Goal: Task Accomplishment & Management: Manage account settings

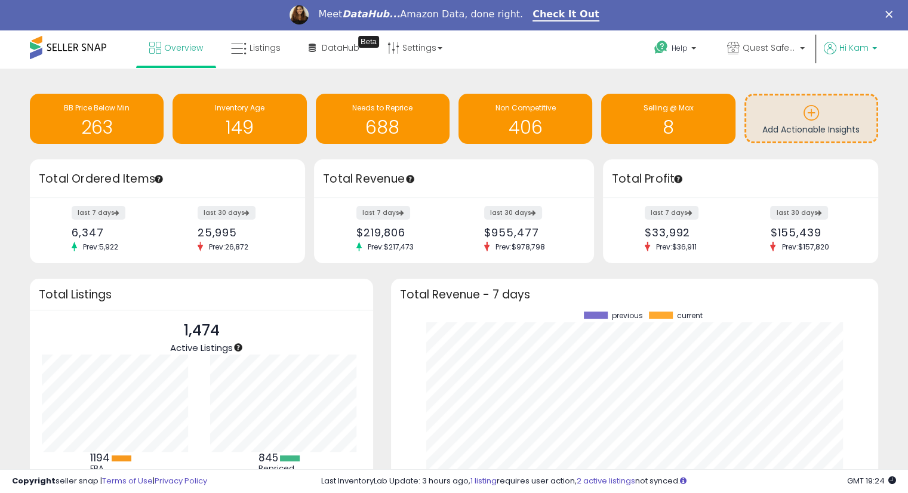
click at [861, 45] on span "Hi Kam" at bounding box center [853, 48] width 29 height 12
click at [850, 91] on link "Account" at bounding box center [850, 93] width 32 height 11
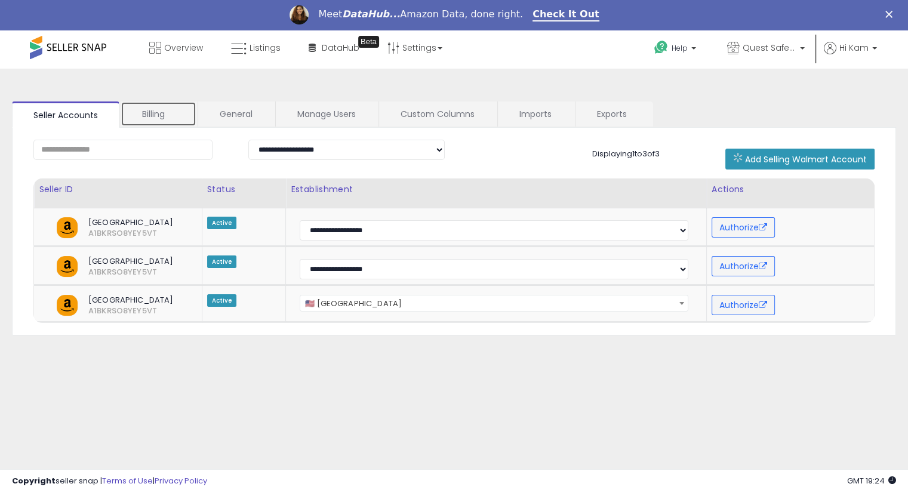
click at [165, 121] on link "Billing" at bounding box center [159, 113] width 76 height 25
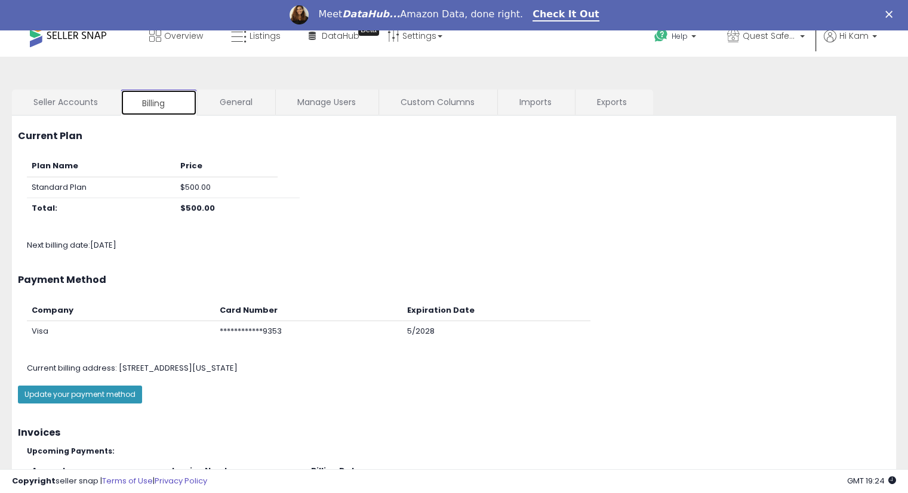
scroll to position [112, 0]
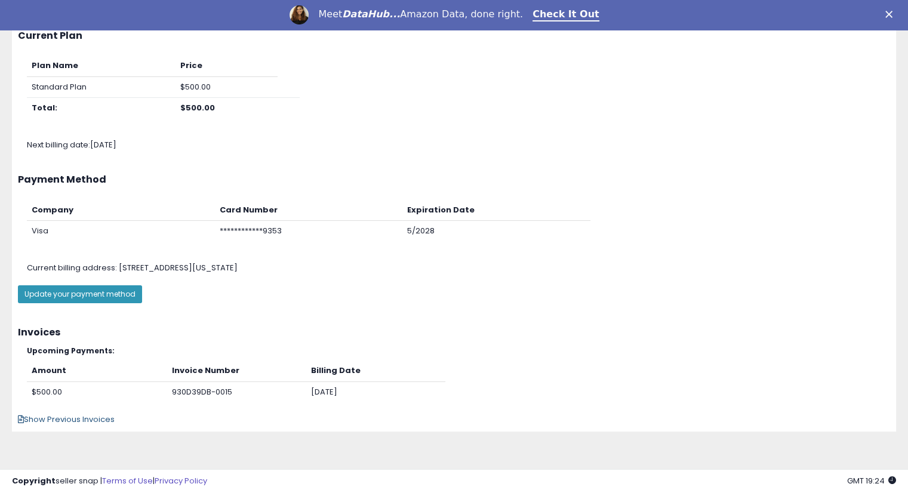
click at [93, 421] on span "Show Previous Invoices" at bounding box center [66, 419] width 97 height 11
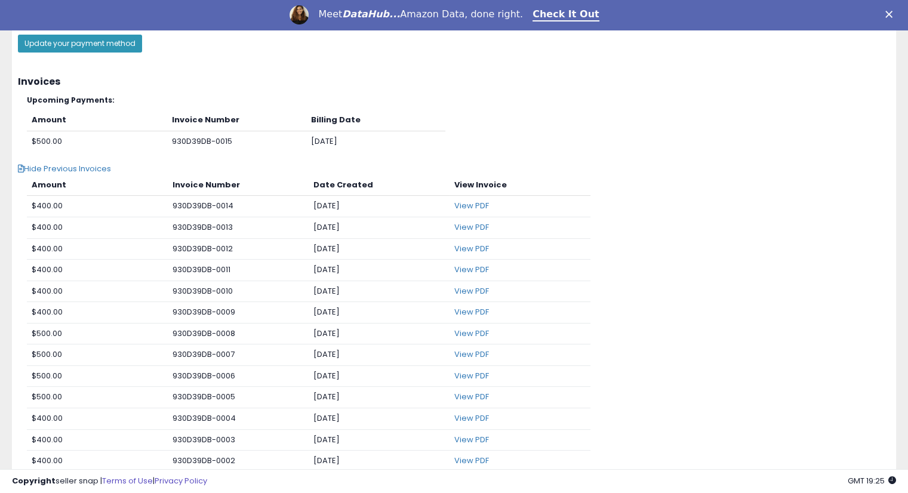
scroll to position [363, 0]
click at [477, 224] on link "View PDF" at bounding box center [471, 226] width 35 height 11
